Goal: Information Seeking & Learning: Learn about a topic

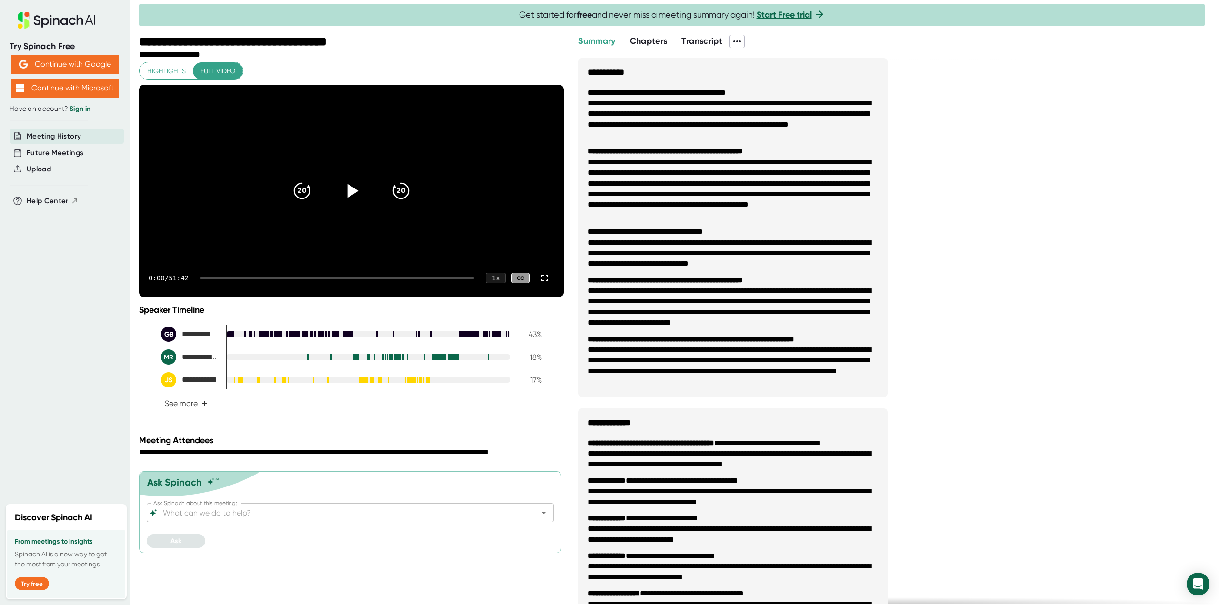
click at [353, 203] on icon at bounding box center [351, 191] width 24 height 24
drag, startPoint x: 205, startPoint y: 304, endPoint x: 254, endPoint y: 304, distance: 49.0
click at [252, 279] on div at bounding box center [337, 278] width 274 height 2
click at [267, 279] on div at bounding box center [337, 278] width 274 height 2
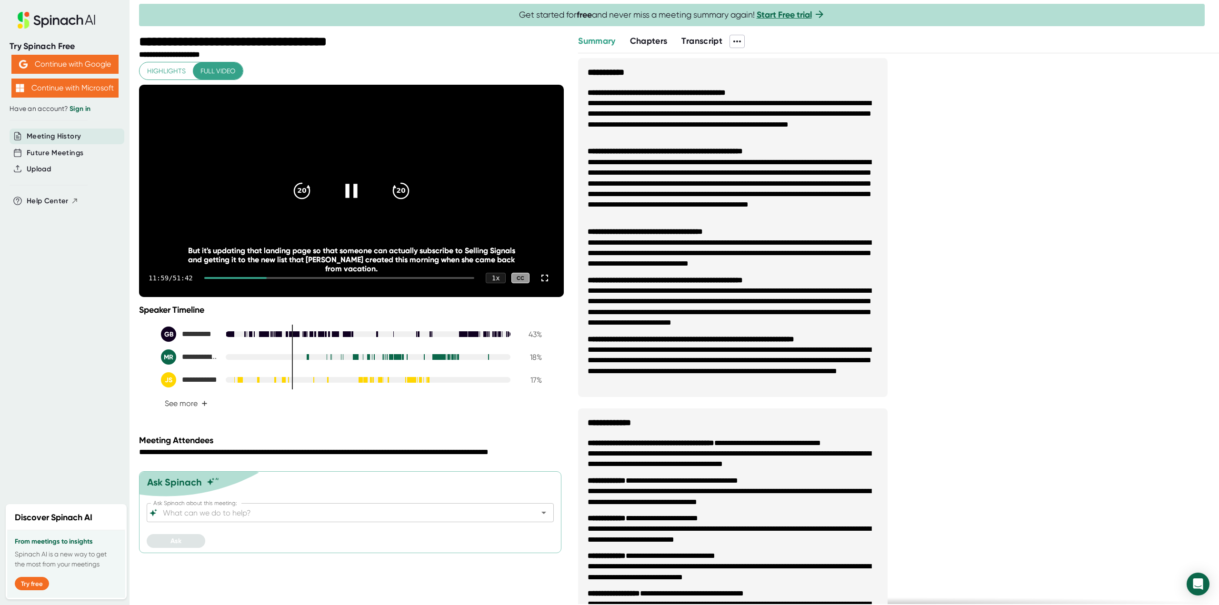
drag, startPoint x: 294, startPoint y: 304, endPoint x: 343, endPoint y: 303, distance: 49.0
click at [343, 297] on div "11:59 / 51:42 1 x CC" at bounding box center [351, 278] width 425 height 38
click at [348, 279] on div at bounding box center [339, 278] width 270 height 2
click at [360, 279] on div at bounding box center [339, 278] width 270 height 2
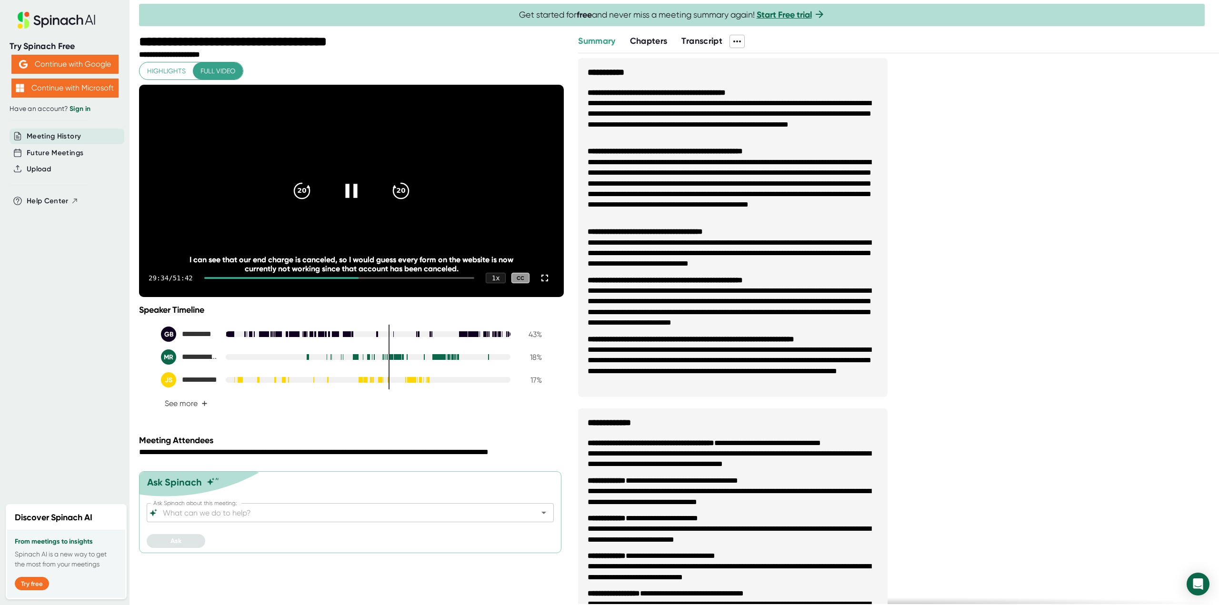
click at [374, 279] on div at bounding box center [339, 278] width 270 height 2
click at [382, 279] on div at bounding box center [339, 278] width 270 height 2
click at [350, 199] on icon at bounding box center [351, 191] width 24 height 24
click at [584, 315] on ul "**********" at bounding box center [732, 237] width 309 height 319
click at [360, 203] on icon at bounding box center [351, 191] width 24 height 24
